Goal: Find specific page/section: Find specific page/section

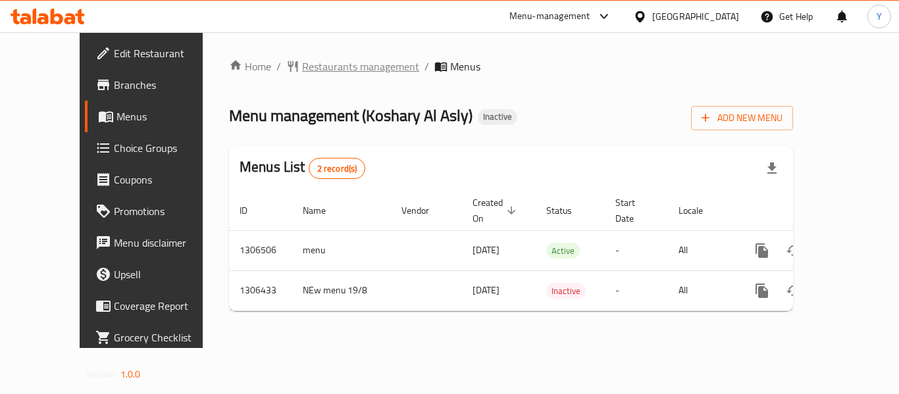
click at [321, 71] on span "Restaurants management" at bounding box center [360, 67] width 117 height 16
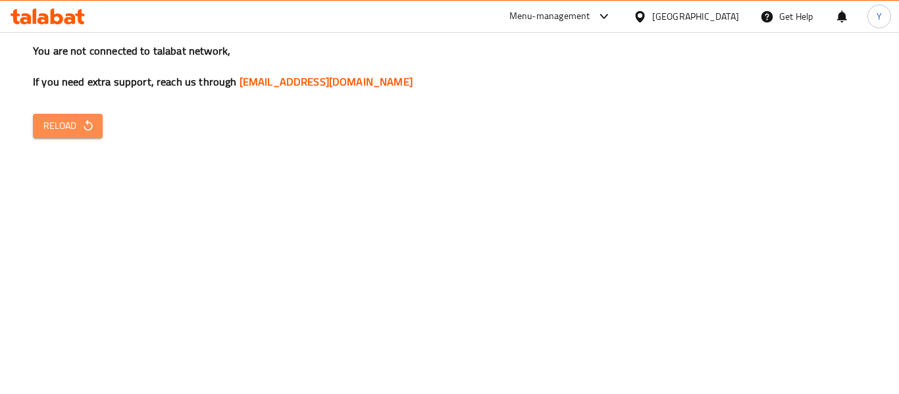
click at [82, 132] on icon "button" at bounding box center [88, 125] width 13 height 13
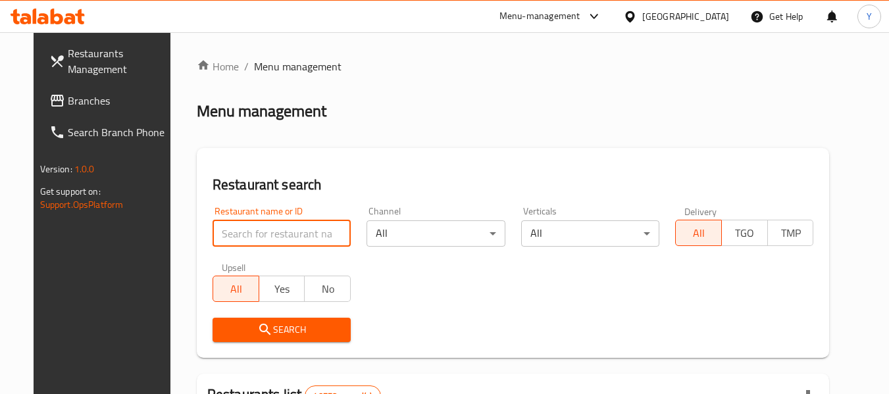
click at [220, 232] on input "search" at bounding box center [282, 233] width 138 height 26
paste input "Charco Chicken"
type input "Charco Chicken"
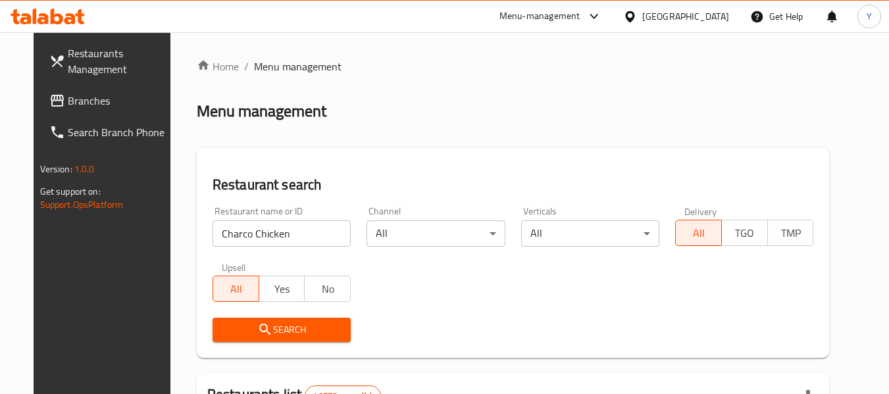
click at [335, 169] on div "Restaurant search Restaurant name or ID Charco Chicken Restaurant name or ID Ch…" at bounding box center [513, 253] width 633 height 210
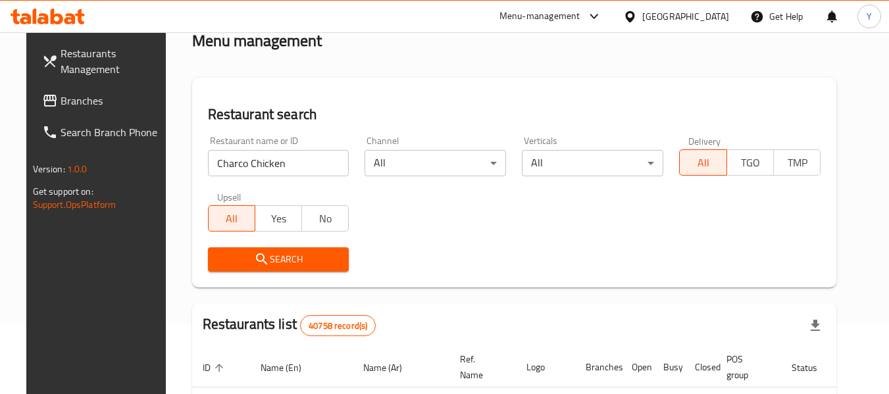
scroll to position [132, 0]
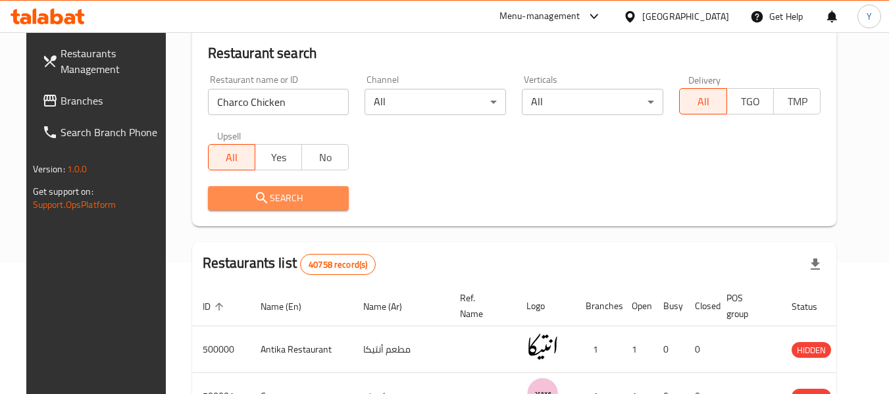
click at [308, 195] on span "Search" at bounding box center [278, 198] width 120 height 16
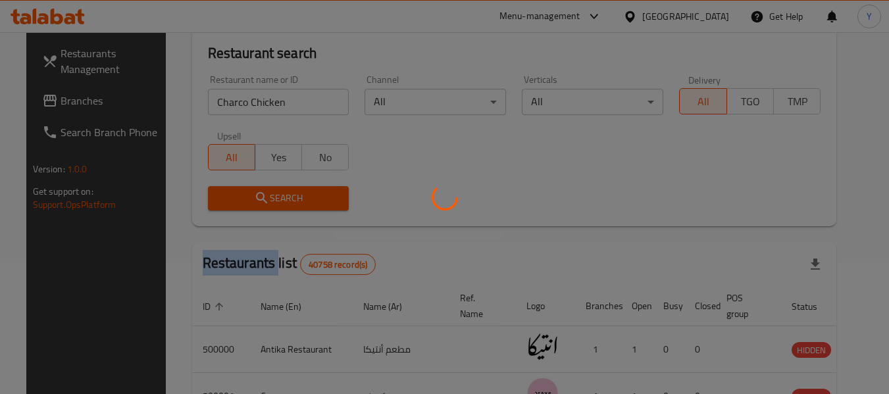
click at [308, 195] on div at bounding box center [444, 197] width 889 height 394
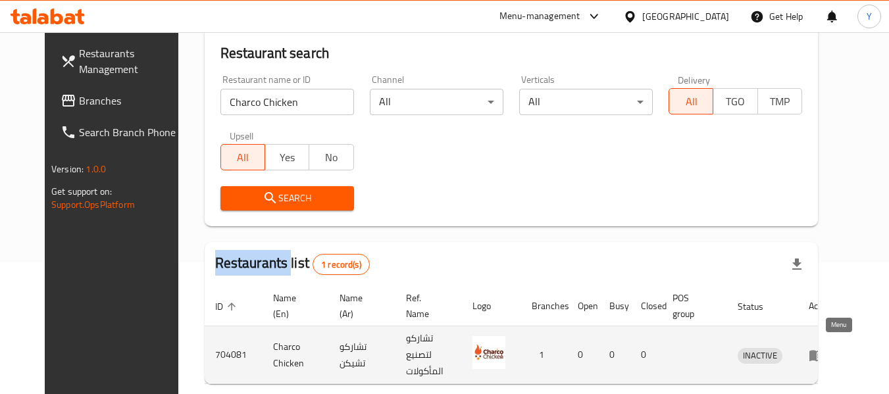
click at [824, 350] on icon "enhanced table" at bounding box center [816, 355] width 14 height 11
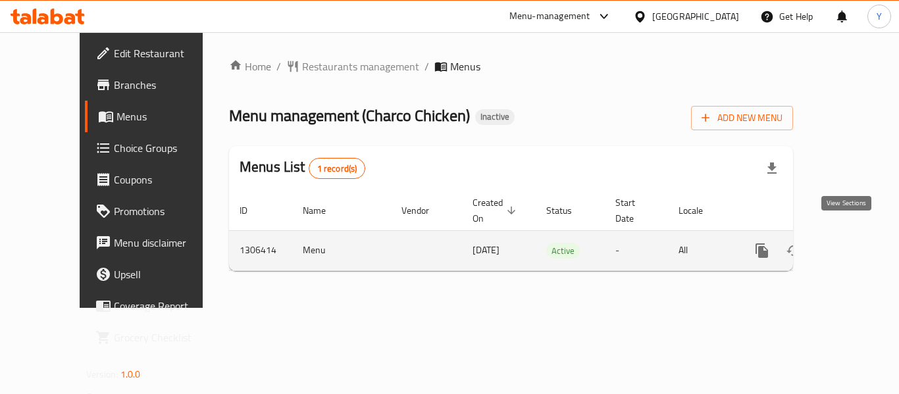
click at [851, 245] on icon "enhanced table" at bounding box center [857, 251] width 12 height 12
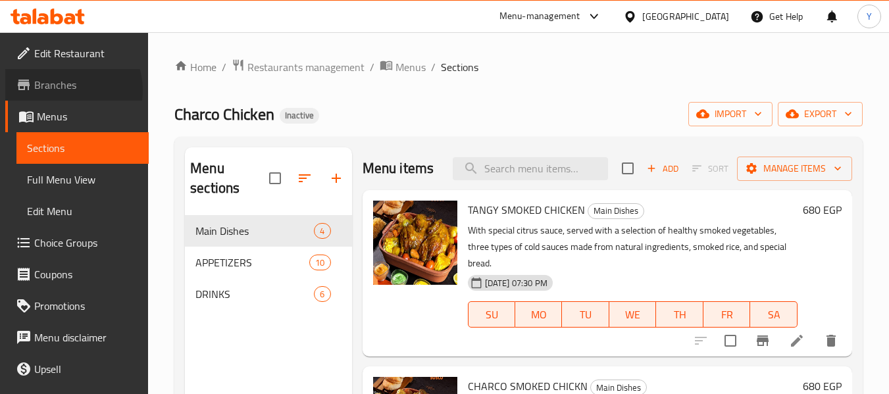
click at [67, 90] on span "Branches" at bounding box center [86, 85] width 104 height 16
